Goal: Task Accomplishment & Management: Complete application form

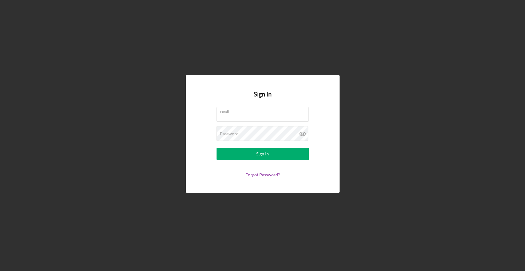
type input "[EMAIL_ADDRESS][DOMAIN_NAME]"
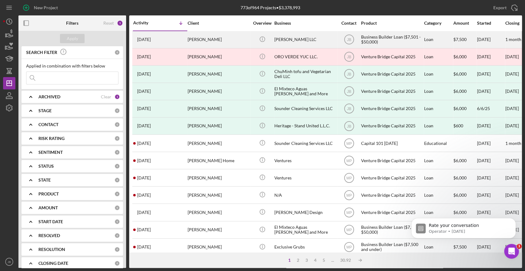
click at [218, 38] on div "[PERSON_NAME]" at bounding box center [219, 39] width 62 height 16
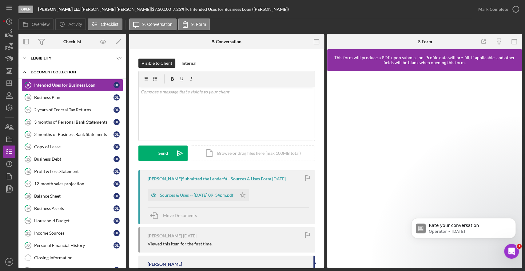
click at [26, 72] on icon "Icon/Expander" at bounding box center [24, 72] width 12 height 12
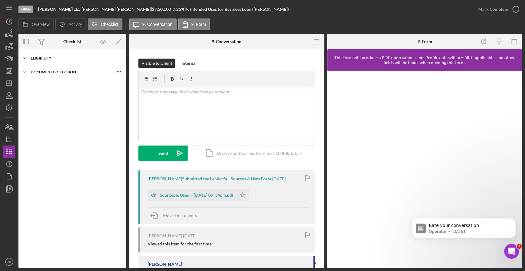
click at [24, 57] on icon "Icon/Expander" at bounding box center [24, 58] width 12 height 12
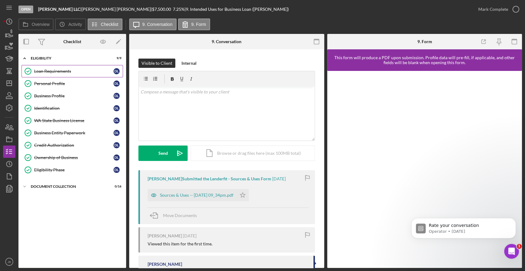
click at [59, 71] on div "Loan Requirements" at bounding box center [73, 71] width 79 height 5
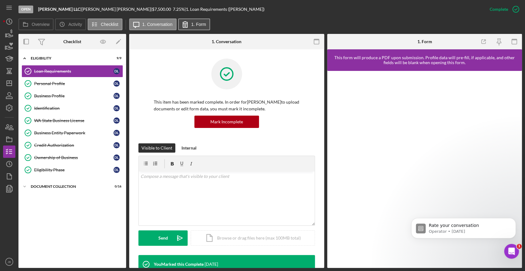
click at [191, 22] on label "1. Form" at bounding box center [198, 24] width 15 height 5
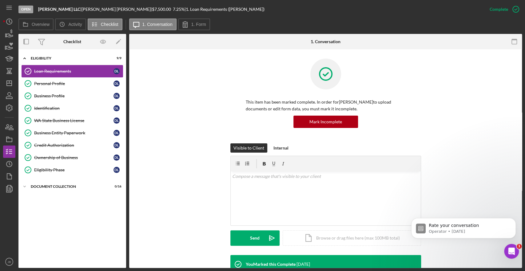
click at [41, 72] on div "Loan Requirements" at bounding box center [73, 71] width 79 height 5
click at [149, 20] on button "Icon/Message 1. Conversation" at bounding box center [152, 24] width 47 height 12
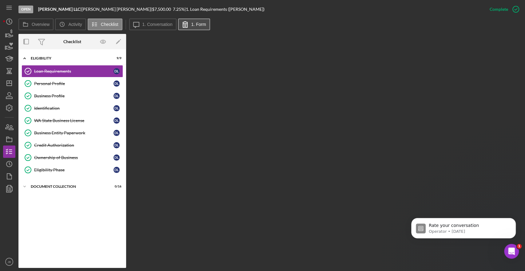
click at [193, 23] on label "1. Form" at bounding box center [198, 24] width 15 height 5
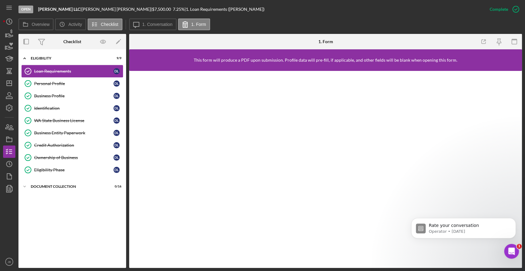
click at [69, 70] on div "Loan Requirements" at bounding box center [73, 71] width 79 height 5
click at [55, 69] on div "Loan Requirements" at bounding box center [73, 71] width 79 height 5
click at [57, 82] on div "Personal Profile" at bounding box center [73, 83] width 79 height 5
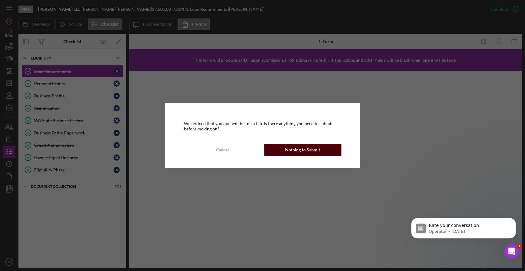
click at [317, 145] on div "Nothing to Submit" at bounding box center [302, 149] width 35 height 12
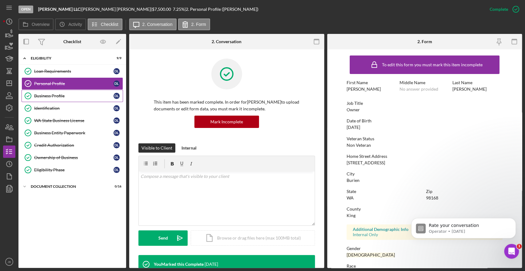
click at [51, 94] on div "Business Profile" at bounding box center [73, 95] width 79 height 5
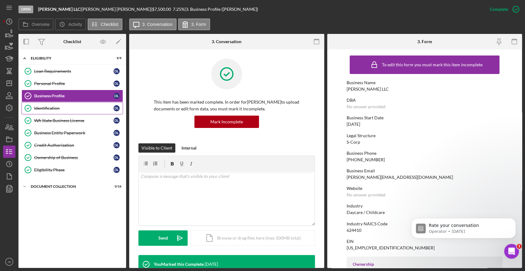
click at [54, 109] on div "Identification" at bounding box center [73, 108] width 79 height 5
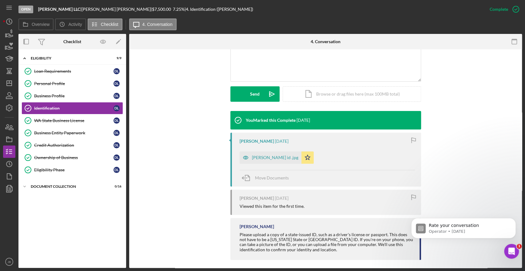
scroll to position [148, 0]
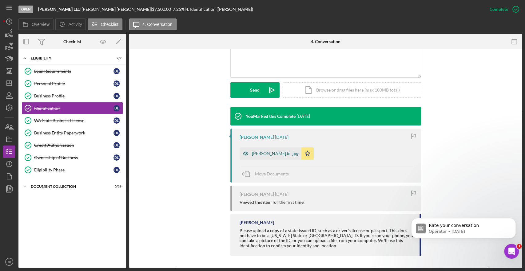
click at [261, 154] on div "[PERSON_NAME] id .jpg" at bounding box center [275, 153] width 46 height 5
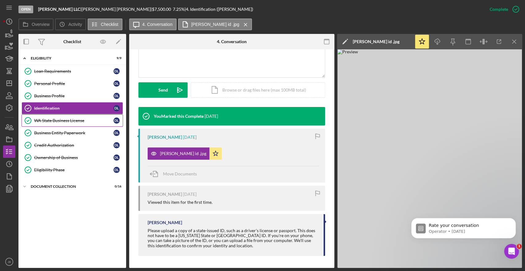
click at [78, 121] on div "WA State Business License" at bounding box center [73, 120] width 79 height 5
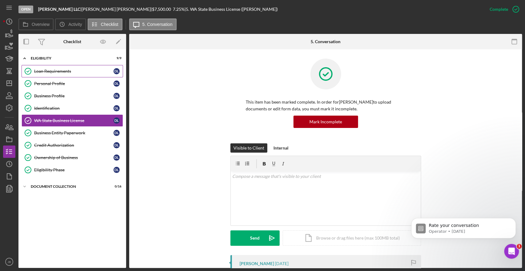
click at [62, 73] on div "Loan Requirements" at bounding box center [73, 71] width 79 height 5
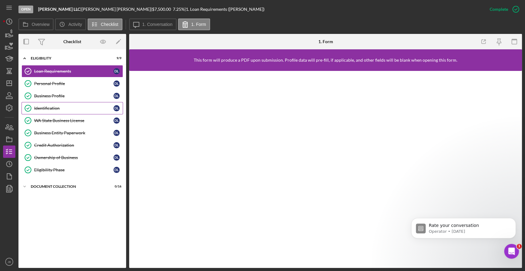
click at [55, 108] on div "Identification" at bounding box center [73, 108] width 79 height 5
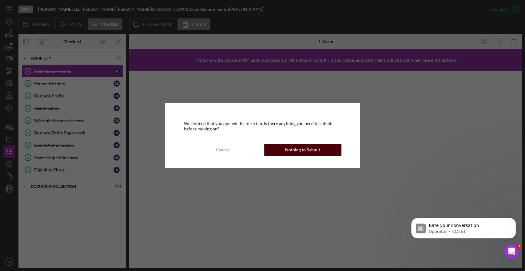
click at [295, 144] on div "Nothing to Submit" at bounding box center [302, 149] width 35 height 12
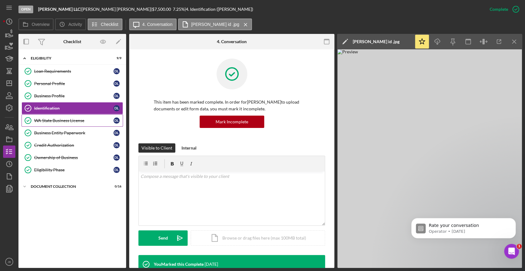
click at [78, 120] on div "WA State Business License" at bounding box center [73, 120] width 79 height 5
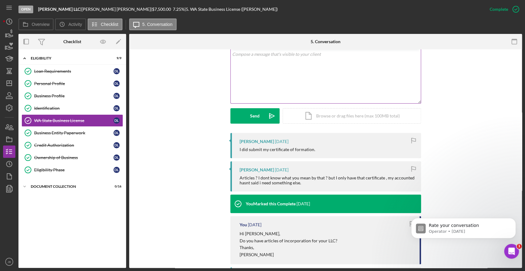
scroll to position [205, 0]
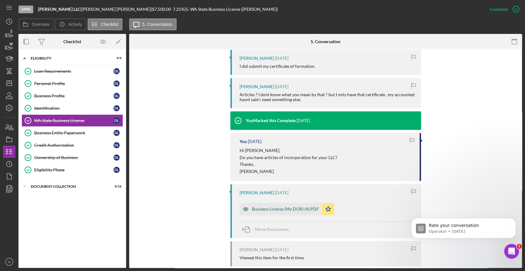
click at [299, 207] on div "Business License (My DOR) (4).PDF" at bounding box center [285, 208] width 67 height 5
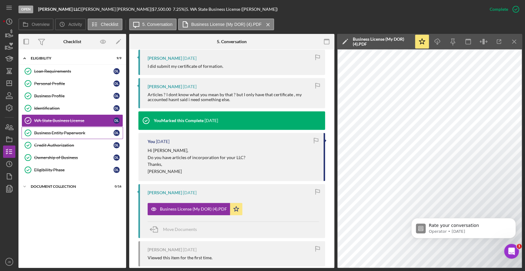
click at [42, 131] on div "Business Entity Paperwork" at bounding box center [73, 132] width 79 height 5
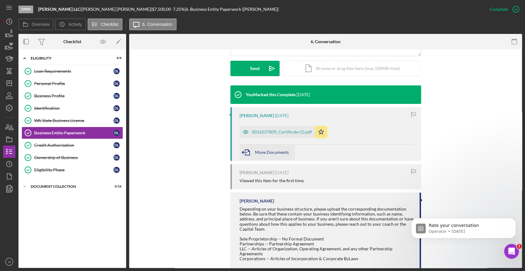
scroll to position [171, 0]
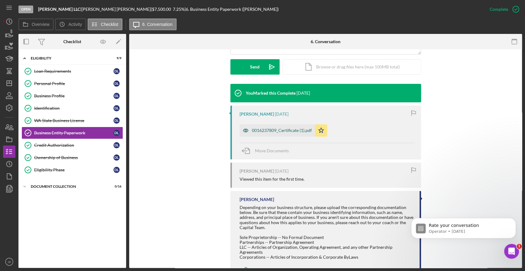
click at [277, 131] on div "0016237809_Certificate (1).pdf" at bounding box center [282, 130] width 60 height 5
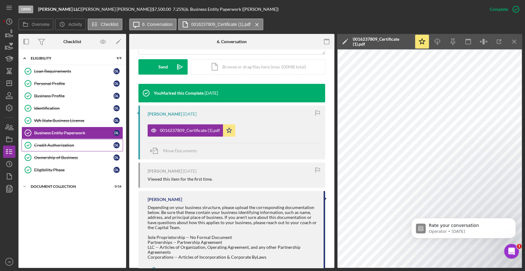
click at [59, 141] on link "Credit Authorization Credit Authorization D L" at bounding box center [73, 145] width 102 height 12
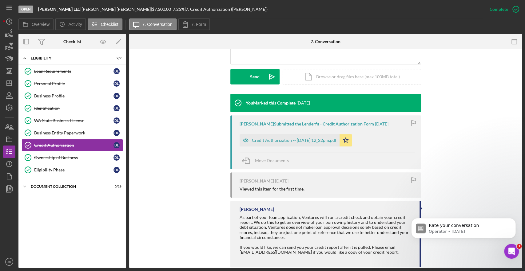
scroll to position [172, 0]
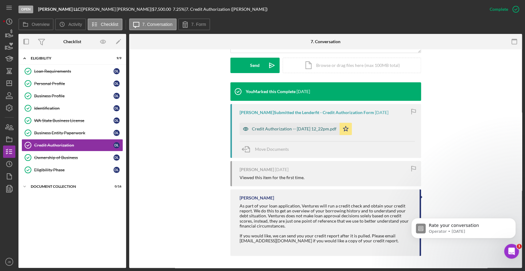
click at [269, 127] on div "Credit Authorization -- [DATE] 12_22pm.pdf" at bounding box center [294, 128] width 85 height 5
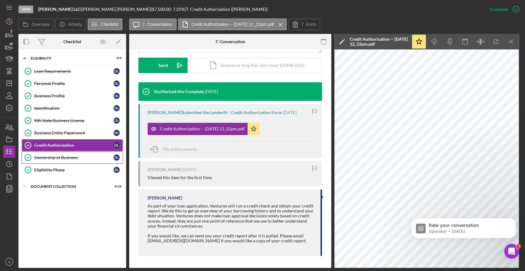
click at [39, 155] on div "Ownership of Business" at bounding box center [73, 157] width 79 height 5
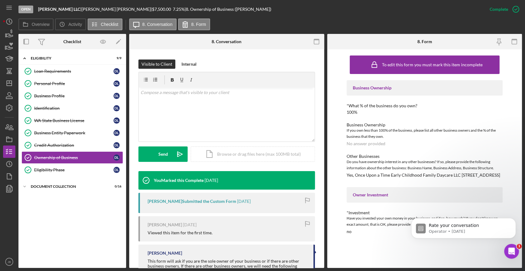
scroll to position [143, 0]
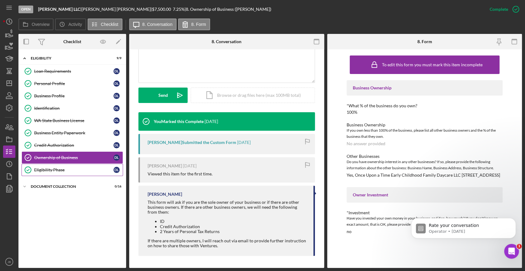
click at [57, 169] on div "Eligibility Phase" at bounding box center [73, 169] width 79 height 5
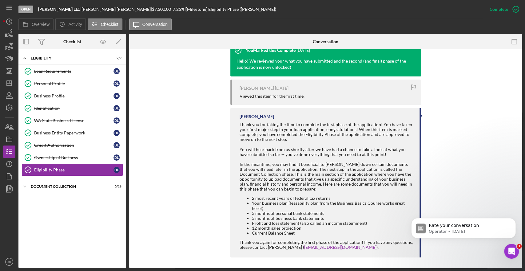
scroll to position [214, 0]
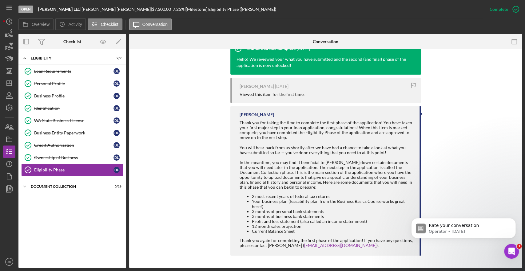
click at [74, 169] on div "Eligibility Phase" at bounding box center [73, 169] width 79 height 5
click at [37, 184] on div "Document Collection" at bounding box center [75, 186] width 88 height 4
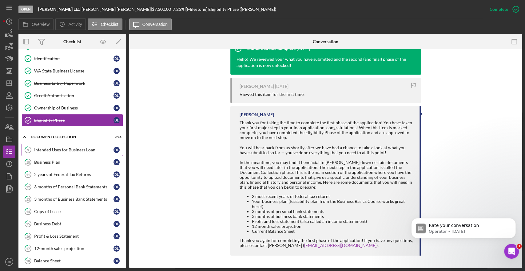
scroll to position [68, 0]
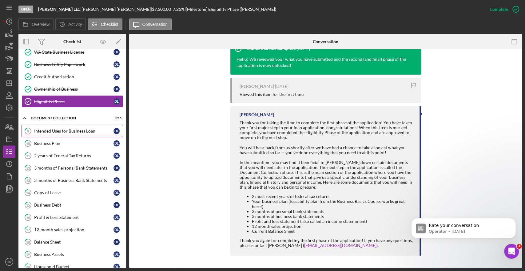
click at [55, 129] on div "Intended Uses for Business Loan" at bounding box center [73, 130] width 79 height 5
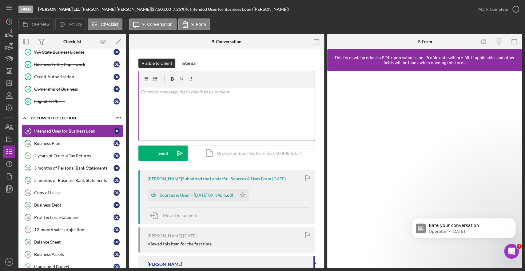
click at [169, 102] on div "v Color teal Color pink Remove color Add row above Add row below Add column bef…" at bounding box center [227, 113] width 176 height 54
click at [40, 141] on div "Business Plan" at bounding box center [73, 143] width 79 height 5
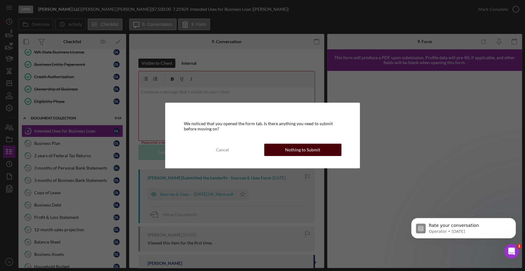
click at [283, 146] on button "Nothing to Submit" at bounding box center [302, 149] width 77 height 12
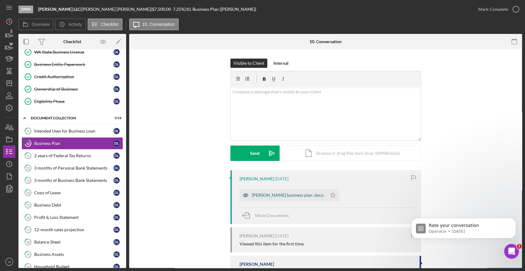
click at [271, 193] on div "[PERSON_NAME] business plan .docx" at bounding box center [288, 194] width 72 height 5
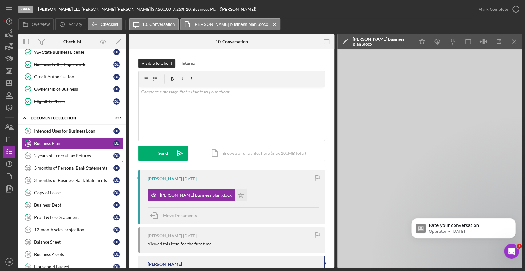
drag, startPoint x: 44, startPoint y: 156, endPoint x: 47, endPoint y: 152, distance: 4.8
click at [44, 155] on div "2 years of Federal Tax Returns" at bounding box center [73, 155] width 79 height 5
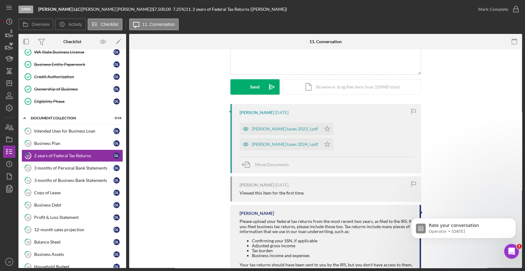
scroll to position [75, 0]
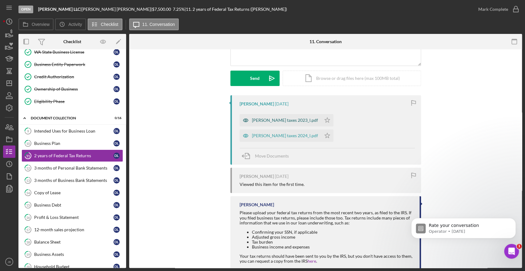
click at [256, 122] on div "[PERSON_NAME] taxes 2023_l.pdf" at bounding box center [285, 120] width 66 height 5
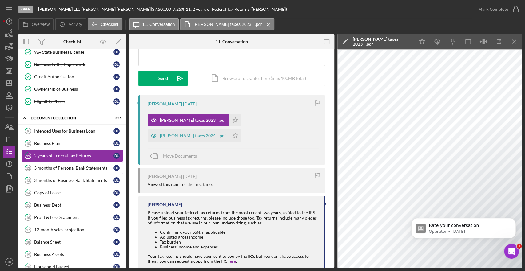
click at [67, 168] on div "3 months of Personal Bank Statements" at bounding box center [73, 167] width 79 height 5
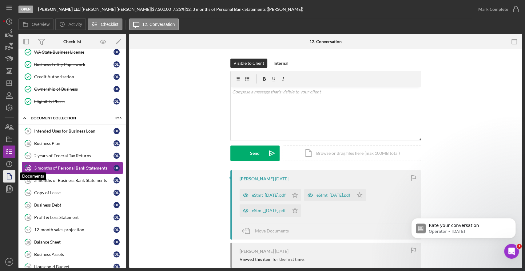
click at [9, 174] on icon "button" at bounding box center [9, 175] width 15 height 15
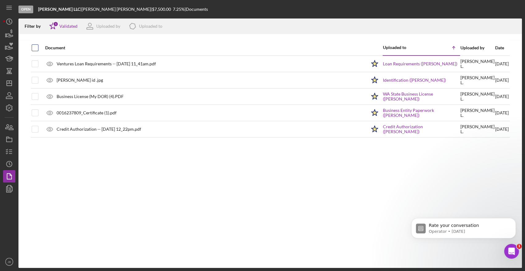
click at [34, 49] on input "checkbox" at bounding box center [35, 48] width 6 height 6
checkbox input "true"
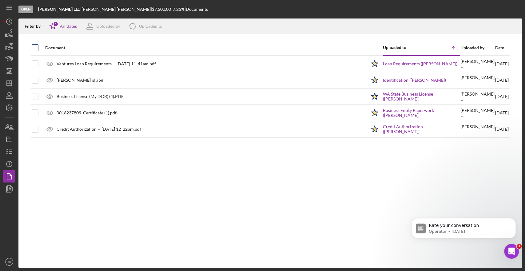
checkbox input "true"
click at [10, 37] on icon "button" at bounding box center [9, 33] width 15 height 15
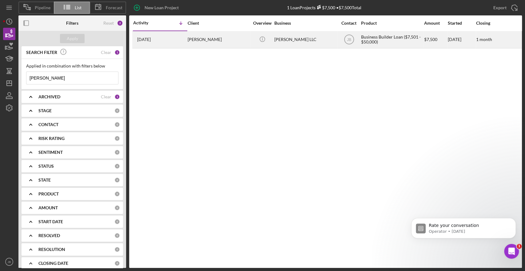
click at [203, 40] on div "[PERSON_NAME]" at bounding box center [219, 39] width 62 height 16
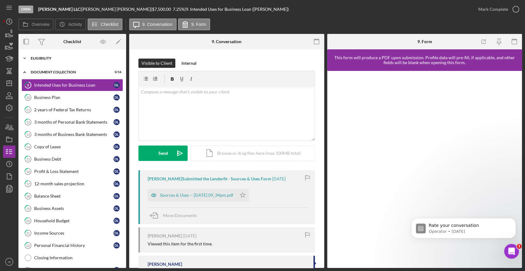
click at [42, 56] on div "Eligibility" at bounding box center [75, 58] width 88 height 4
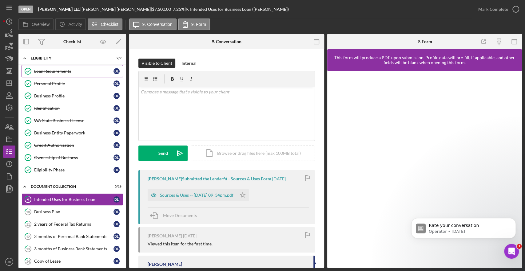
click at [46, 70] on div "Loan Requirements" at bounding box center [73, 71] width 79 height 5
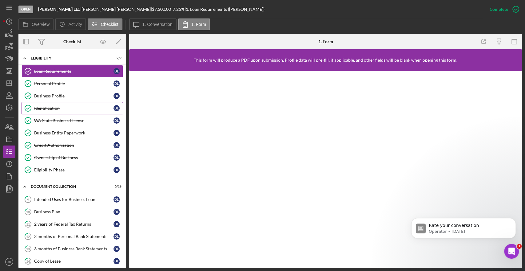
click at [57, 103] on link "Identification Identification D L" at bounding box center [73, 108] width 102 height 12
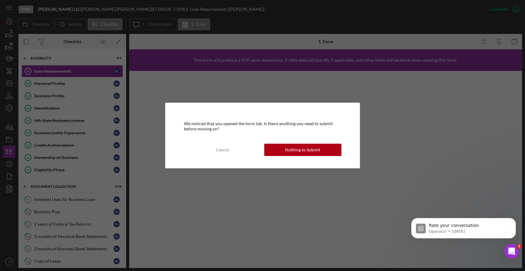
click at [314, 146] on div "Nothing to Submit" at bounding box center [302, 149] width 35 height 12
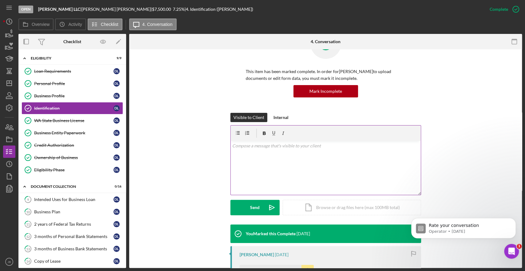
scroll to position [148, 0]
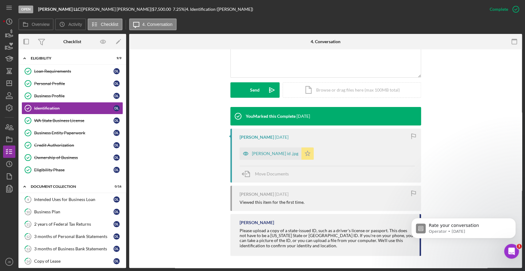
click at [302, 153] on icon "Icon/Star" at bounding box center [308, 153] width 12 height 12
click at [54, 122] on div "WA State Business License" at bounding box center [73, 120] width 79 height 5
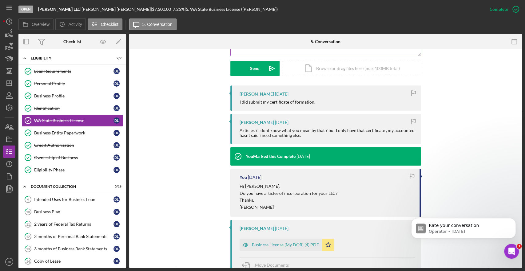
scroll to position [171, 0]
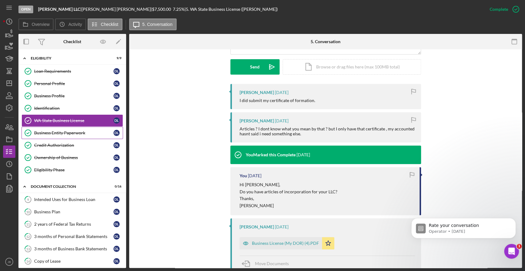
click at [66, 127] on link "Business Entity Paperwork Business Entity Paperwork D L" at bounding box center [73, 133] width 102 height 12
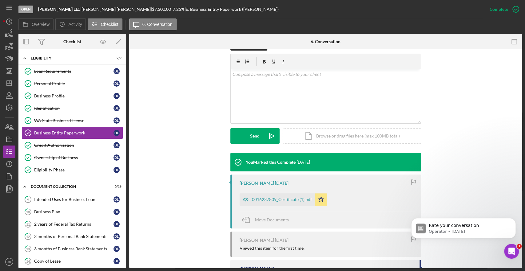
scroll to position [137, 0]
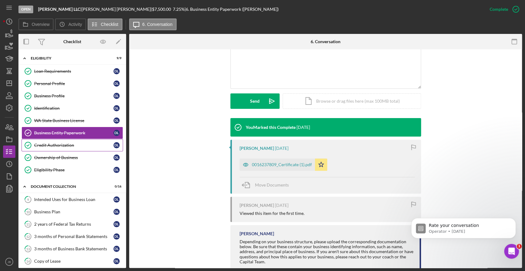
click at [69, 143] on div "Credit Authorization" at bounding box center [73, 145] width 79 height 5
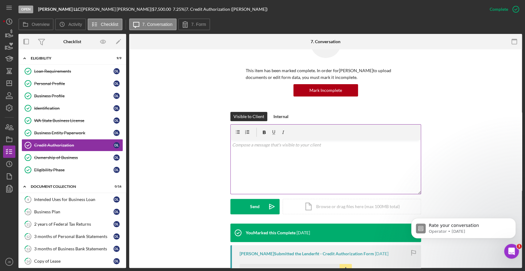
scroll to position [172, 0]
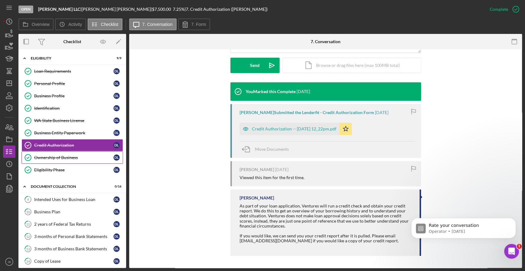
click at [62, 156] on div "Ownership of Business" at bounding box center [73, 157] width 79 height 5
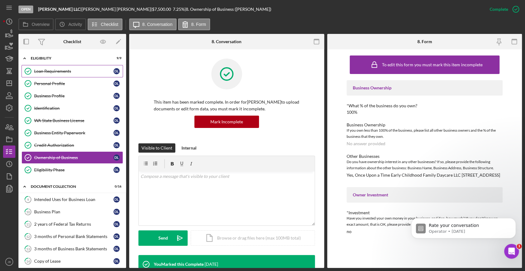
click at [62, 70] on div "Loan Requirements" at bounding box center [73, 71] width 79 height 5
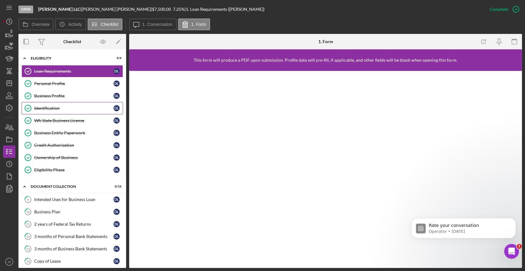
click at [58, 107] on div "Identification" at bounding box center [73, 108] width 79 height 5
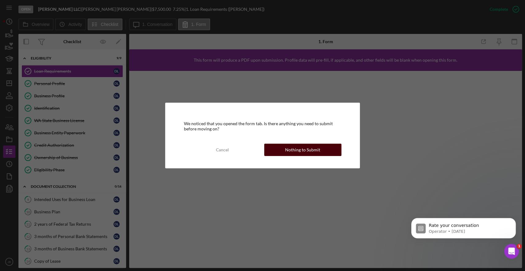
click at [295, 146] on div "Nothing to Submit" at bounding box center [302, 149] width 35 height 12
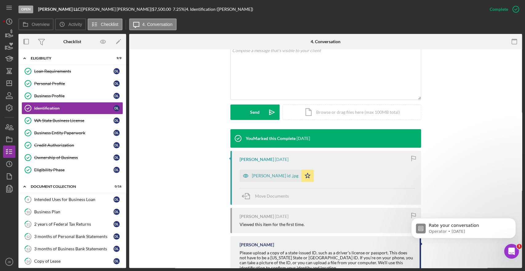
scroll to position [148, 0]
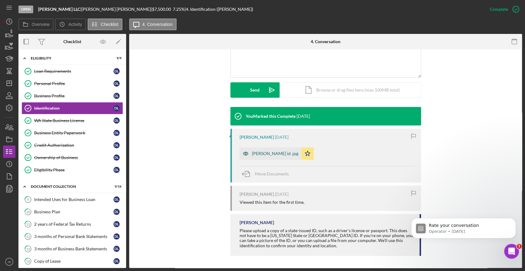
click at [260, 155] on div "[PERSON_NAME] id .jpg" at bounding box center [275, 153] width 46 height 5
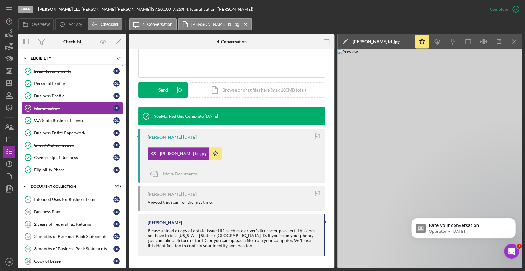
click at [41, 70] on div "Loan Requirements" at bounding box center [73, 71] width 79 height 5
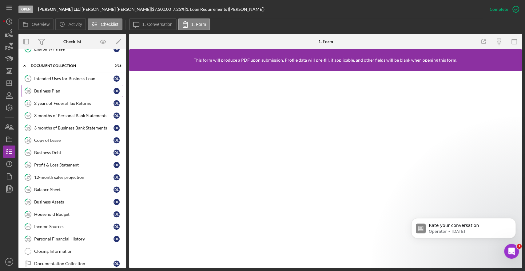
scroll to position [127, 0]
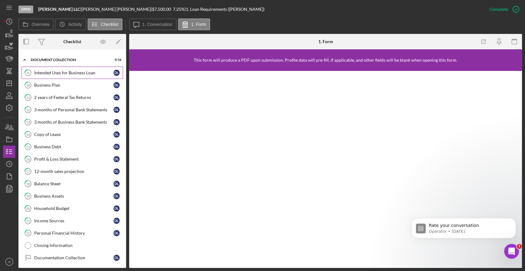
click at [49, 73] on div "Intended Uses for Business Loan" at bounding box center [73, 72] width 79 height 5
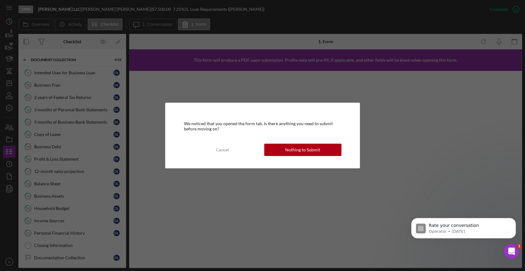
click at [305, 147] on div "Nothing to Submit" at bounding box center [302, 149] width 35 height 12
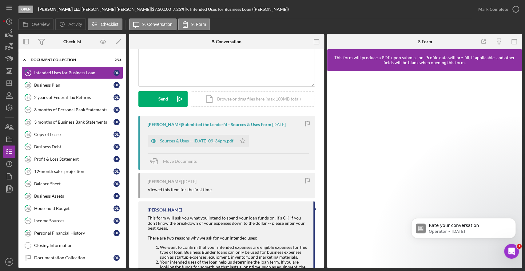
scroll to position [68, 0]
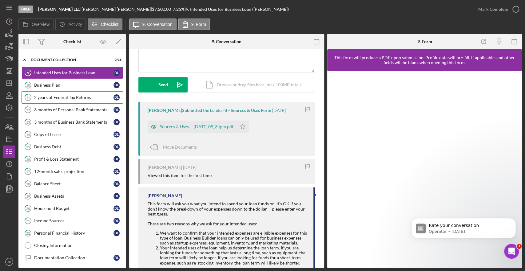
click at [68, 98] on div "2 years of Federal Tax Returns" at bounding box center [73, 97] width 79 height 5
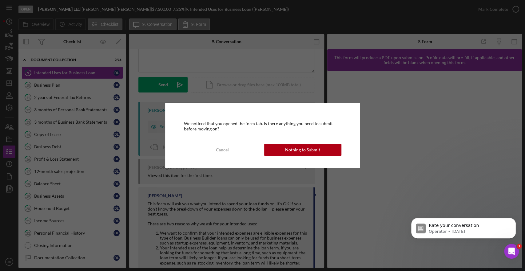
click at [281, 152] on button "Nothing to Submit" at bounding box center [302, 149] width 77 height 12
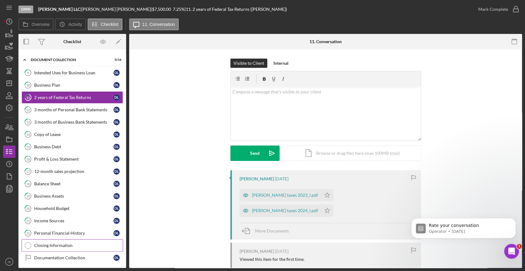
click at [69, 244] on div "Closing Information" at bounding box center [78, 245] width 89 height 5
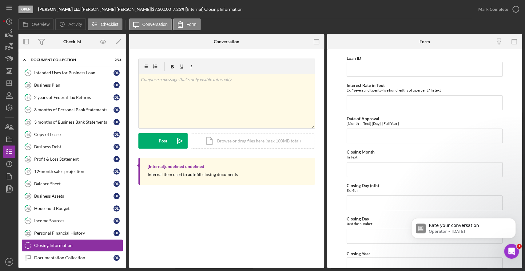
scroll to position [19, 0]
click at [68, 258] on link "Documentation Collection Documentation Collection D L" at bounding box center [73, 257] width 102 height 12
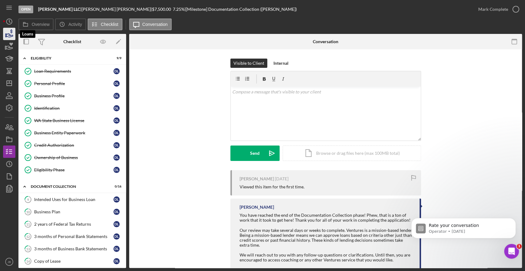
click at [10, 35] on icon "button" at bounding box center [9, 35] width 6 height 3
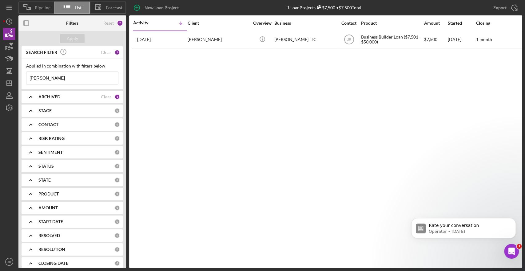
click at [64, 78] on input "[PERSON_NAME]" at bounding box center [72, 78] width 92 height 12
drag, startPoint x: 61, startPoint y: 78, endPoint x: 22, endPoint y: 82, distance: 39.3
click at [22, 82] on div "Applied in combination with filters below [PERSON_NAME] Icon/Menu Close" at bounding box center [73, 74] width 102 height 30
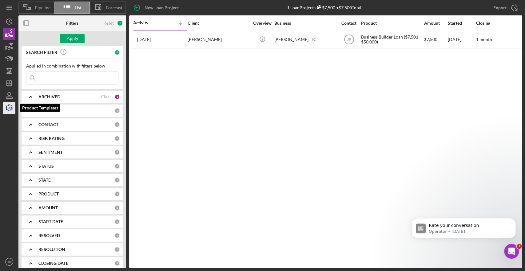
click at [10, 108] on icon "button" at bounding box center [9, 107] width 15 height 15
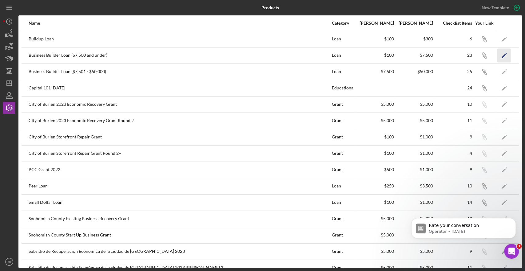
click at [502, 54] on polygon "button" at bounding box center [504, 56] width 4 height 4
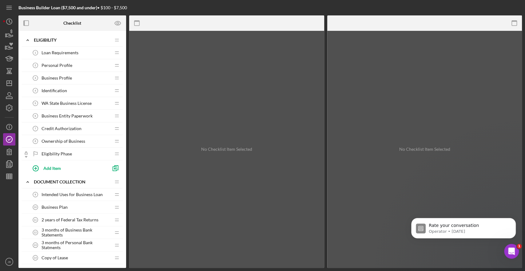
click at [61, 52] on span "Loan Requirements" at bounding box center [60, 52] width 37 height 5
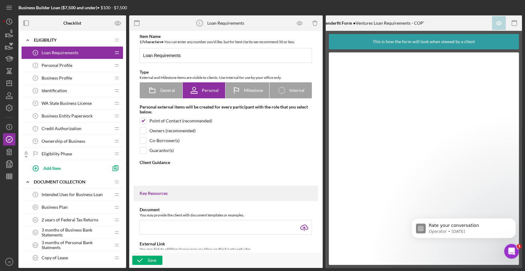
type textarea "<div> <div>Thank you for beginning a loan application with Ventures! Let's get …"
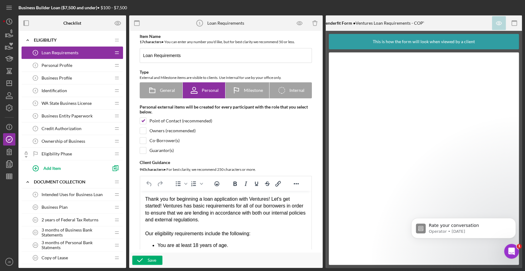
click at [62, 66] on span "Personal Profile" at bounding box center [57, 65] width 31 height 5
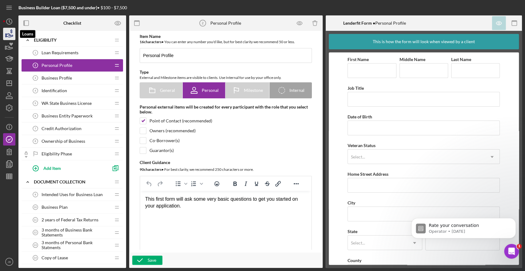
click at [7, 32] on icon "button" at bounding box center [9, 33] width 15 height 15
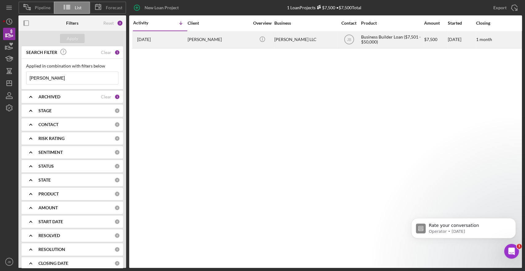
click at [215, 38] on div "[PERSON_NAME]" at bounding box center [219, 39] width 62 height 16
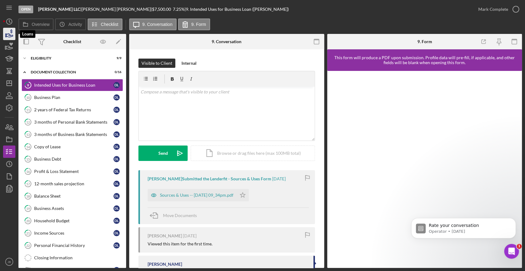
click at [9, 32] on icon "button" at bounding box center [9, 33] width 15 height 15
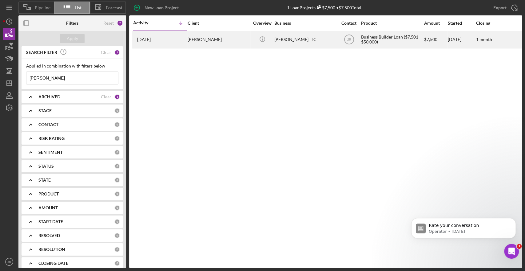
click at [210, 40] on div "[PERSON_NAME]" at bounding box center [219, 39] width 62 height 16
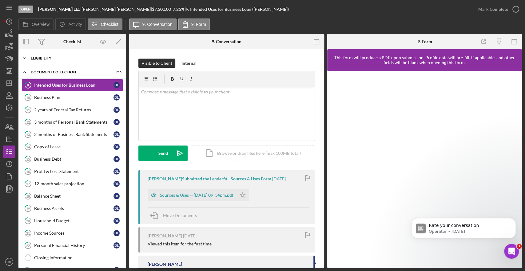
click at [38, 58] on div "Eligibility" at bounding box center [75, 58] width 88 height 4
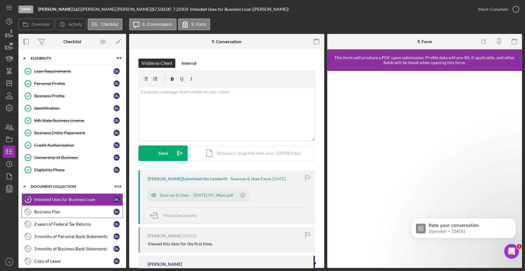
click at [49, 211] on div "Business Plan" at bounding box center [73, 211] width 79 height 5
